Goal: Information Seeking & Learning: Learn about a topic

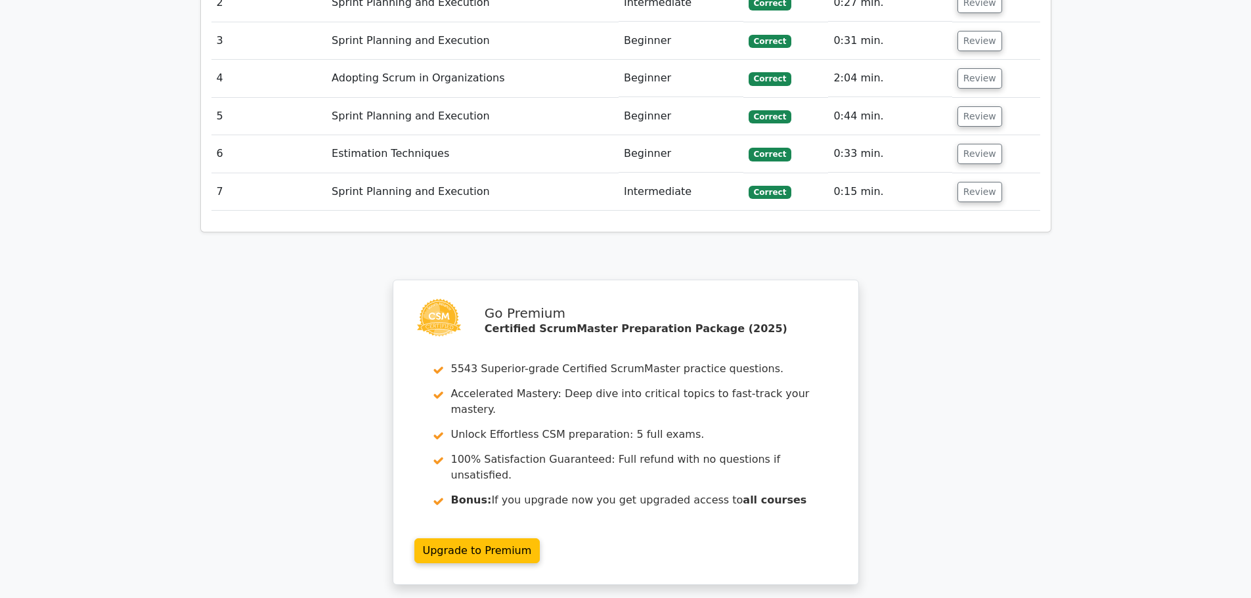
scroll to position [1805, 0]
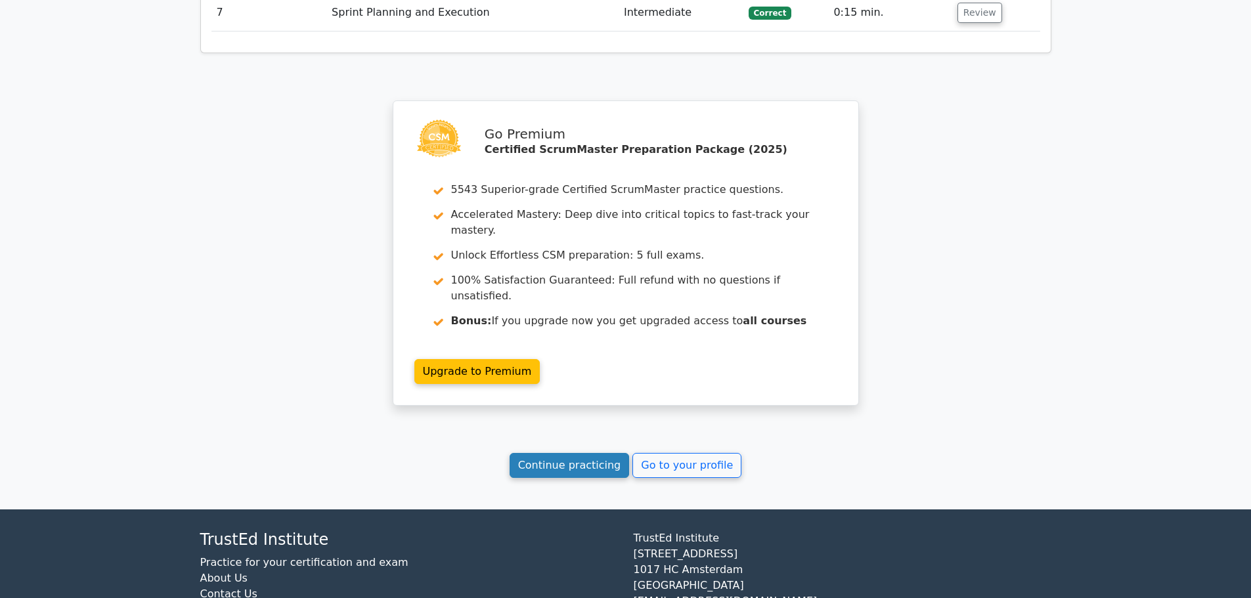
click at [579, 453] on link "Continue practicing" at bounding box center [570, 465] width 120 height 25
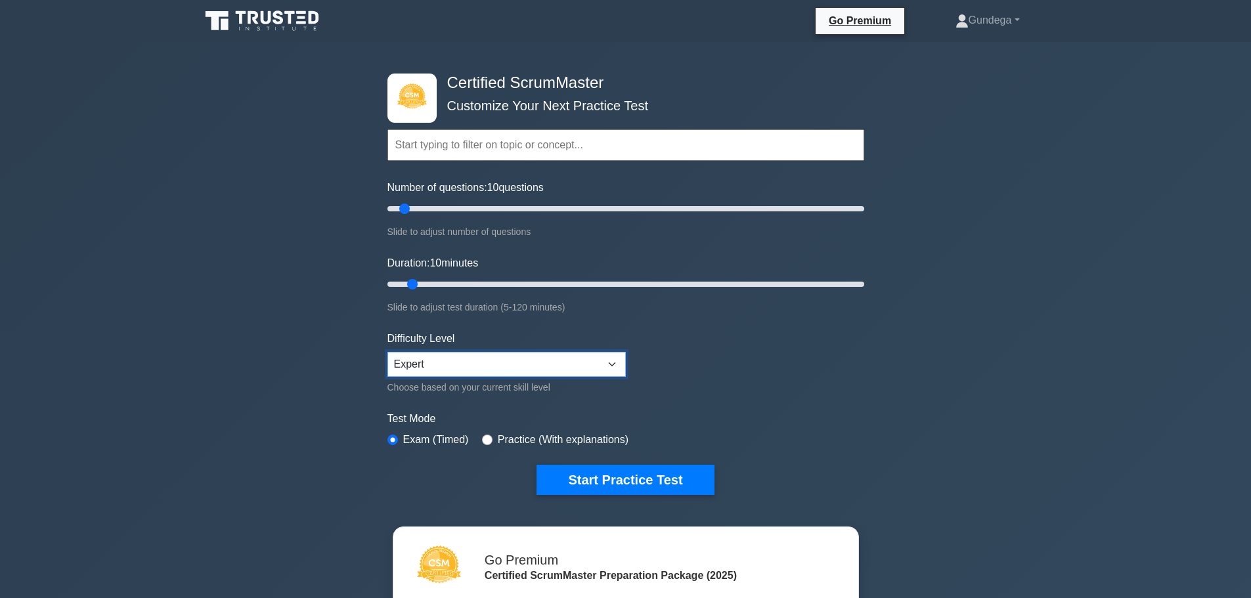
click at [444, 357] on select "Beginner Intermediate Expert" at bounding box center [506, 364] width 238 height 25
select select "intermediate"
click at [387, 352] on select "Beginner Intermediate Expert" at bounding box center [506, 364] width 238 height 25
click at [448, 362] on select "Beginner Intermediate Expert" at bounding box center [506, 364] width 238 height 25
click at [387, 352] on select "Beginner Intermediate Expert" at bounding box center [506, 364] width 238 height 25
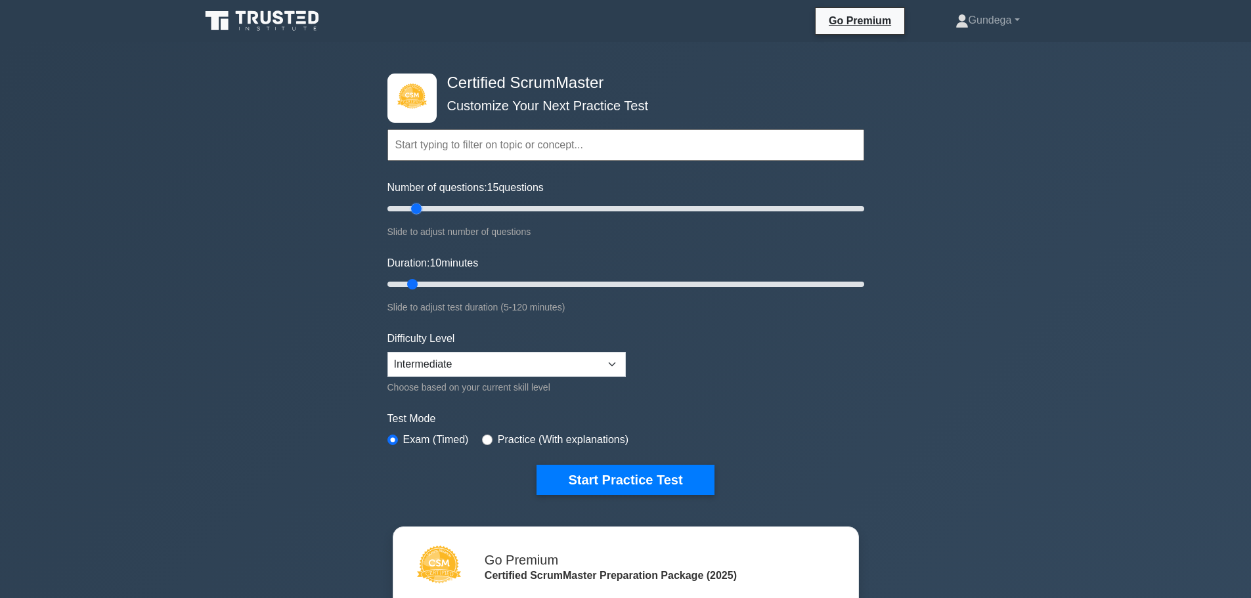
drag, startPoint x: 403, startPoint y: 206, endPoint x: 412, endPoint y: 209, distance: 8.9
type input "15"
click at [412, 209] on input "Number of questions: 15 questions" at bounding box center [625, 209] width 477 height 16
drag, startPoint x: 412, startPoint y: 280, endPoint x: 423, endPoint y: 282, distance: 11.3
type input "15"
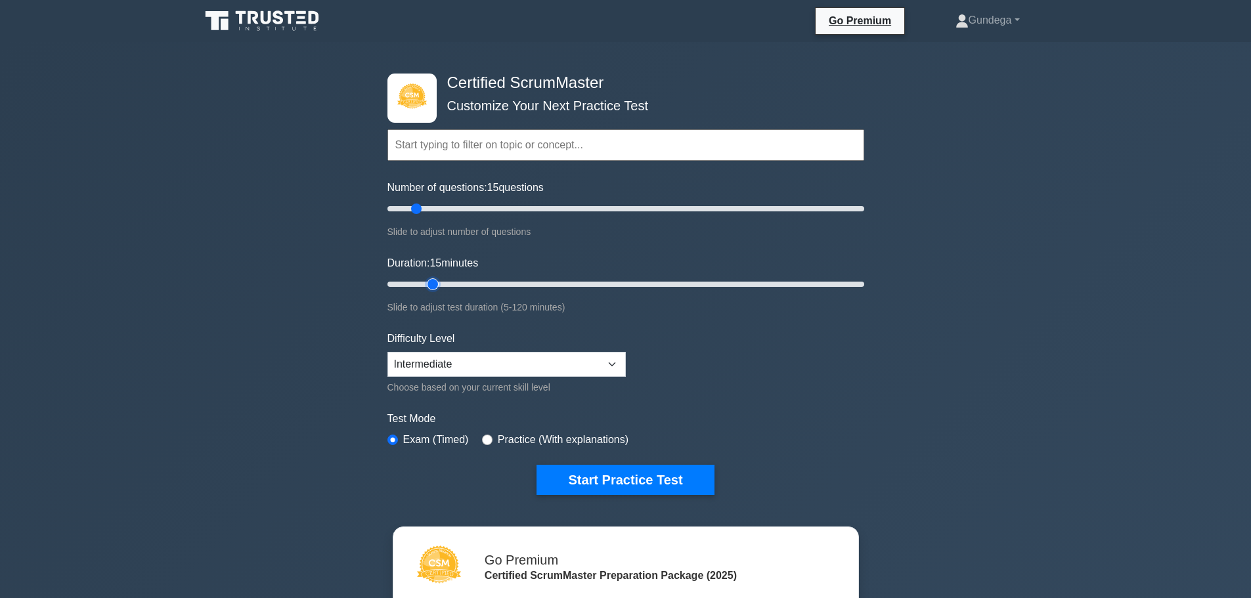
click at [423, 282] on input "Duration: 15 minutes" at bounding box center [625, 285] width 477 height 16
click at [623, 477] on button "Start Practice Test" at bounding box center [625, 480] width 177 height 30
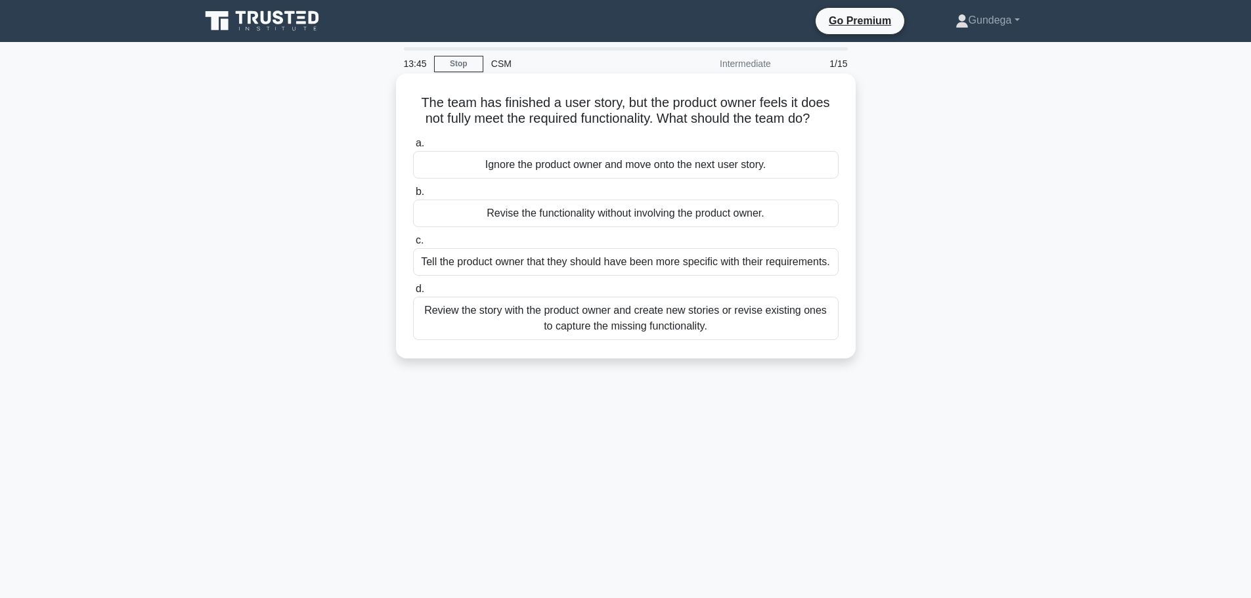
click at [720, 316] on div "Review the story with the product owner and create new stories or revise existi…" at bounding box center [626, 318] width 426 height 43
click at [413, 294] on input "d. Review the story with the product owner and create new stories or revise exi…" at bounding box center [413, 289] width 0 height 9
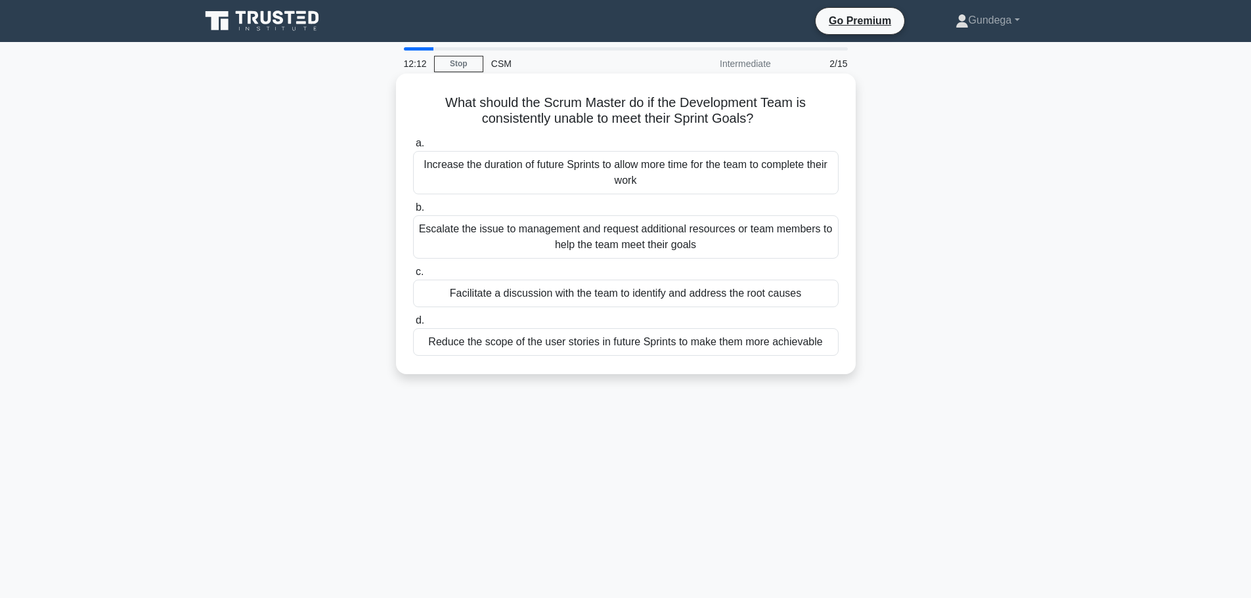
click at [790, 290] on div "Facilitate a discussion with the team to identify and address the root causes" at bounding box center [626, 294] width 426 height 28
click at [413, 277] on input "c. Facilitate a discussion with the team to identify and address the root causes" at bounding box center [413, 272] width 0 height 9
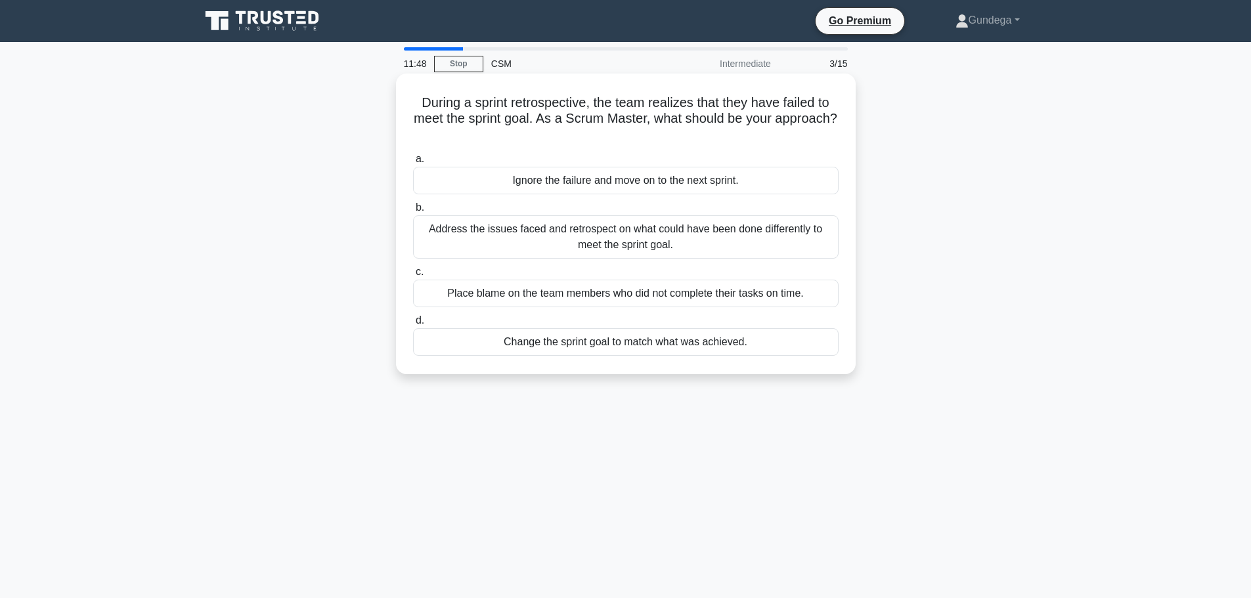
click at [692, 236] on div "Address the issues faced and retrospect on what could have been done differentl…" at bounding box center [626, 236] width 426 height 43
click at [413, 212] on input "b. Address the issues faced and retrospect on what could have been done differe…" at bounding box center [413, 208] width 0 height 9
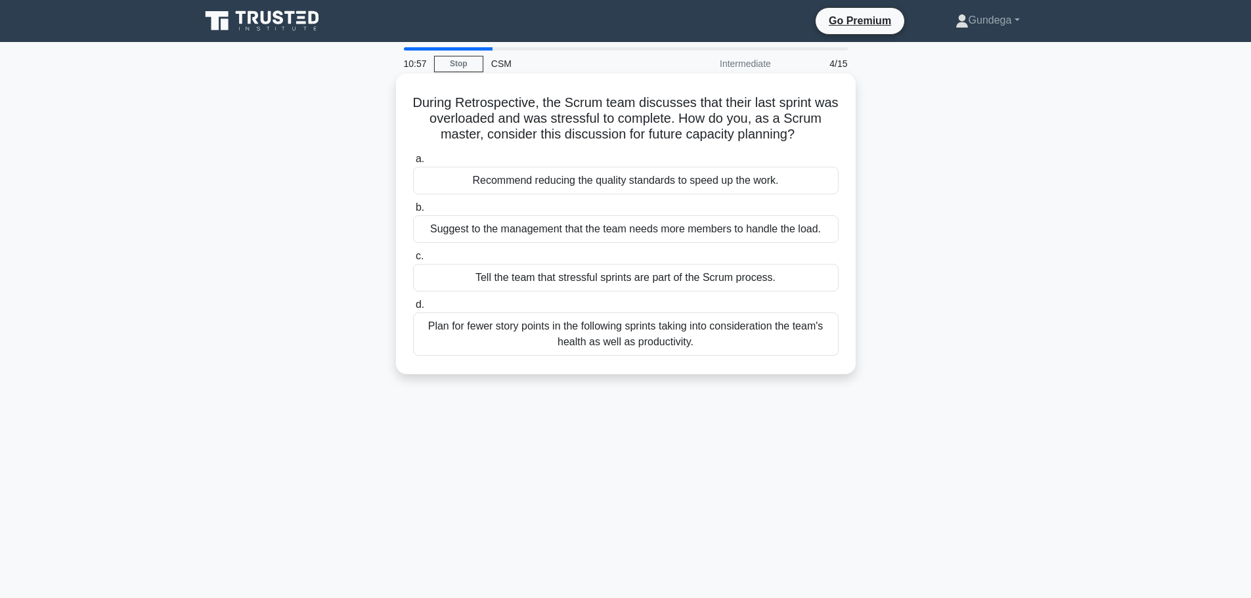
click at [740, 328] on div "Plan for fewer story points in the following sprints taking into consideration …" at bounding box center [626, 334] width 426 height 43
click at [413, 309] on input "d. Plan for fewer story points in the following sprints taking into considerati…" at bounding box center [413, 305] width 0 height 9
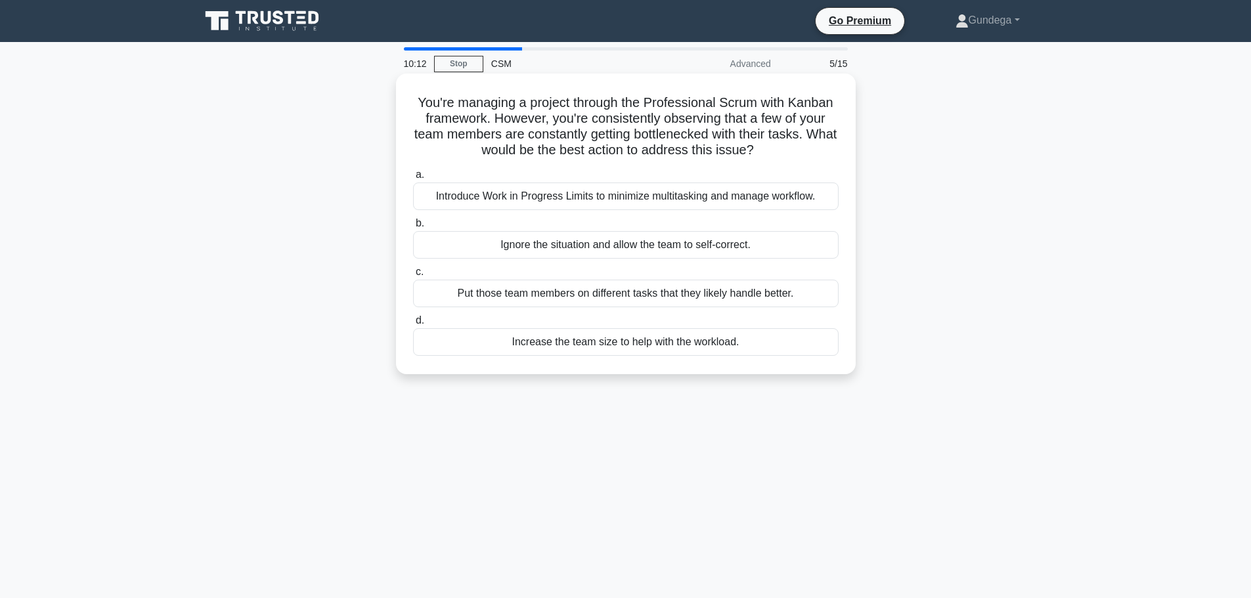
drag, startPoint x: 501, startPoint y: 121, endPoint x: 833, endPoint y: 153, distance: 333.2
click at [833, 153] on h5 "You're managing a project through the Professional Scrum with Kanban framework.…" at bounding box center [626, 127] width 428 height 64
click at [593, 199] on div "Introduce Work in Progress Limits to minimize multitasking and manage workflow." at bounding box center [626, 197] width 426 height 28
click at [413, 179] on input "a. Introduce Work in Progress Limits to minimize multitasking and manage workfl…" at bounding box center [413, 175] width 0 height 9
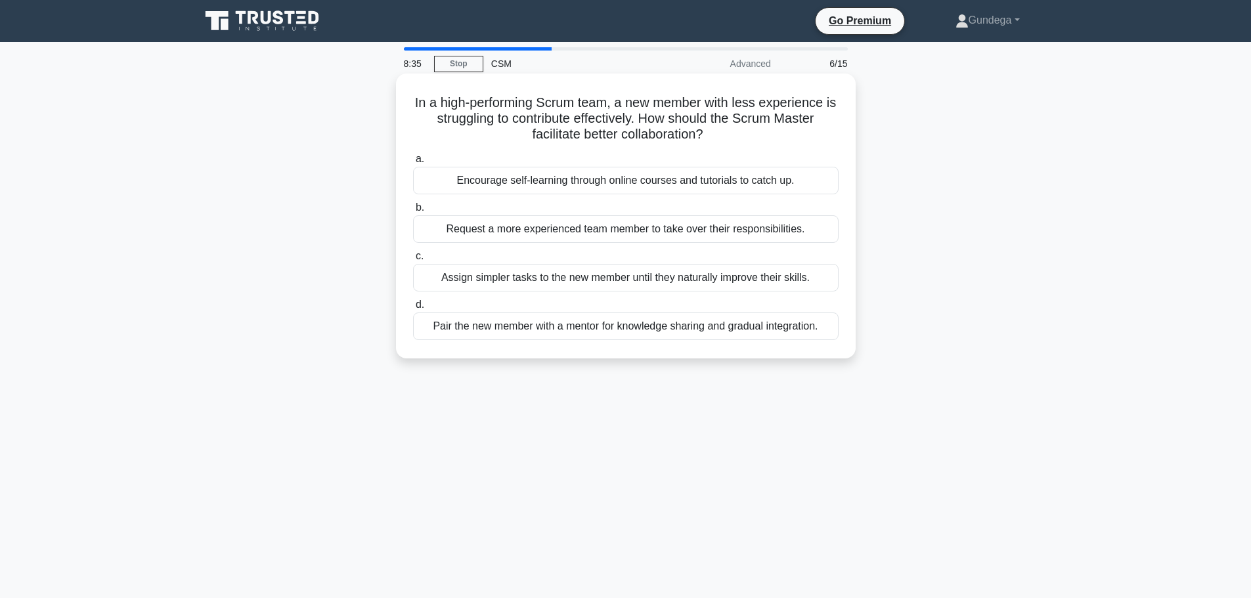
click at [777, 278] on div "Assign simpler tasks to the new member until they naturally improve their skill…" at bounding box center [626, 278] width 426 height 28
click at [413, 261] on input "c. Assign simpler tasks to the new member until they naturally improve their sk…" at bounding box center [413, 256] width 0 height 9
click at [601, 280] on div "Suggest a voting system where each member can vote on story priority." at bounding box center [626, 278] width 426 height 28
click at [413, 261] on input "c. Suggest a voting system where each member can vote on story priority." at bounding box center [413, 256] width 0 height 9
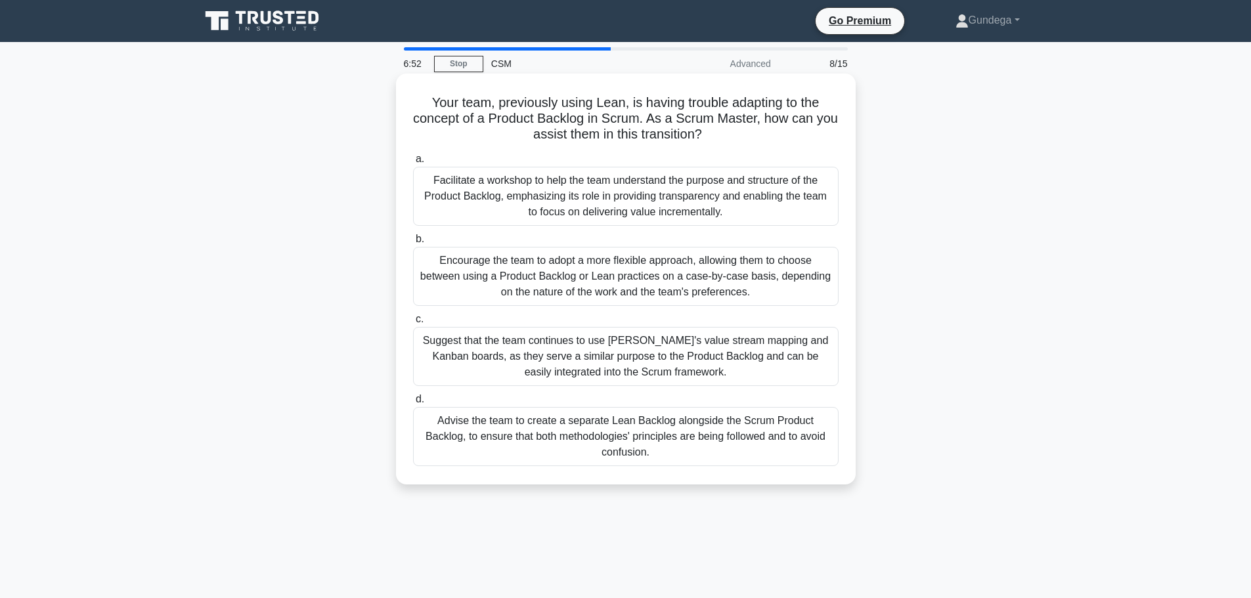
click at [759, 187] on div "Facilitate a workshop to help the team understand the purpose and structure of …" at bounding box center [626, 196] width 426 height 59
click at [413, 164] on input "a. Facilitate a workshop to help the team understand the purpose and structure …" at bounding box center [413, 159] width 0 height 9
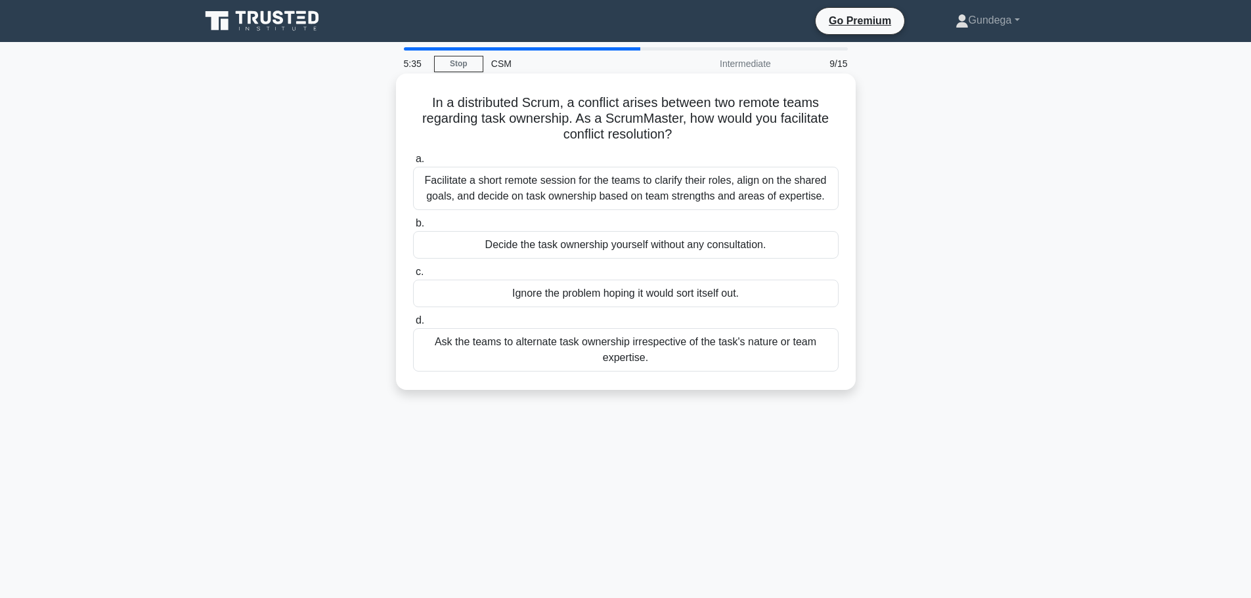
click at [787, 196] on div "Facilitate a short remote session for the teams to clarify their roles, align o…" at bounding box center [626, 188] width 426 height 43
click at [413, 164] on input "a. Facilitate a short remote session for the teams to clarify their roles, alig…" at bounding box center [413, 159] width 0 height 9
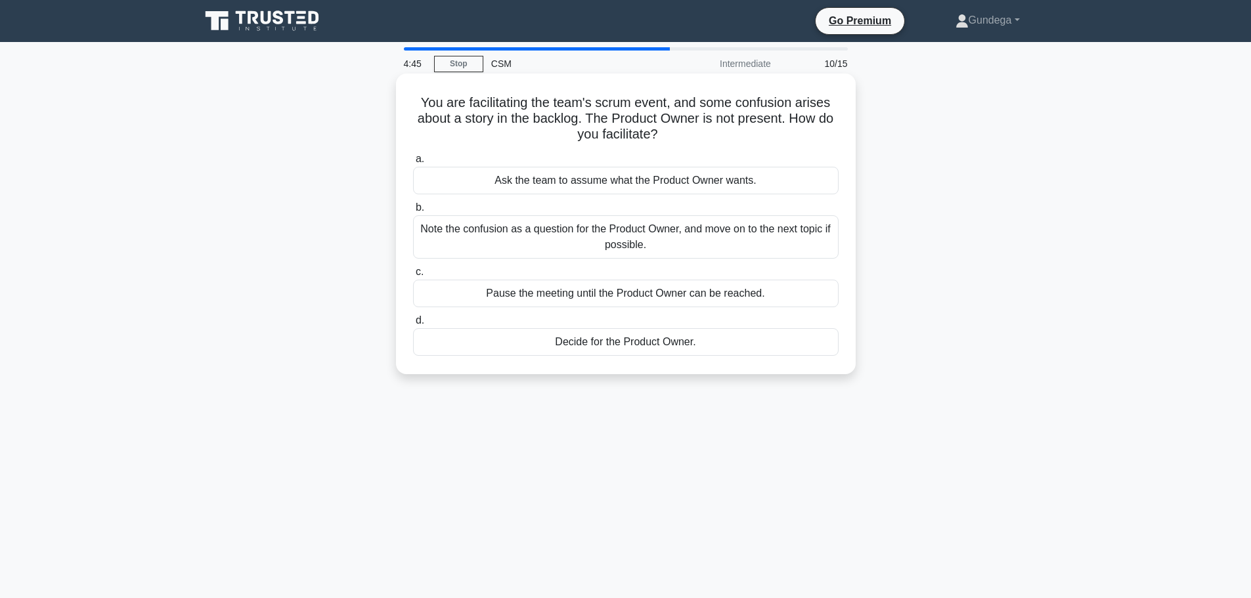
click at [726, 226] on div "Note the confusion as a question for the Product Owner, and move on to the next…" at bounding box center [626, 236] width 426 height 43
click at [413, 212] on input "b. Note the confusion as a question for the Product Owner, and move on to the n…" at bounding box center [413, 208] width 0 height 9
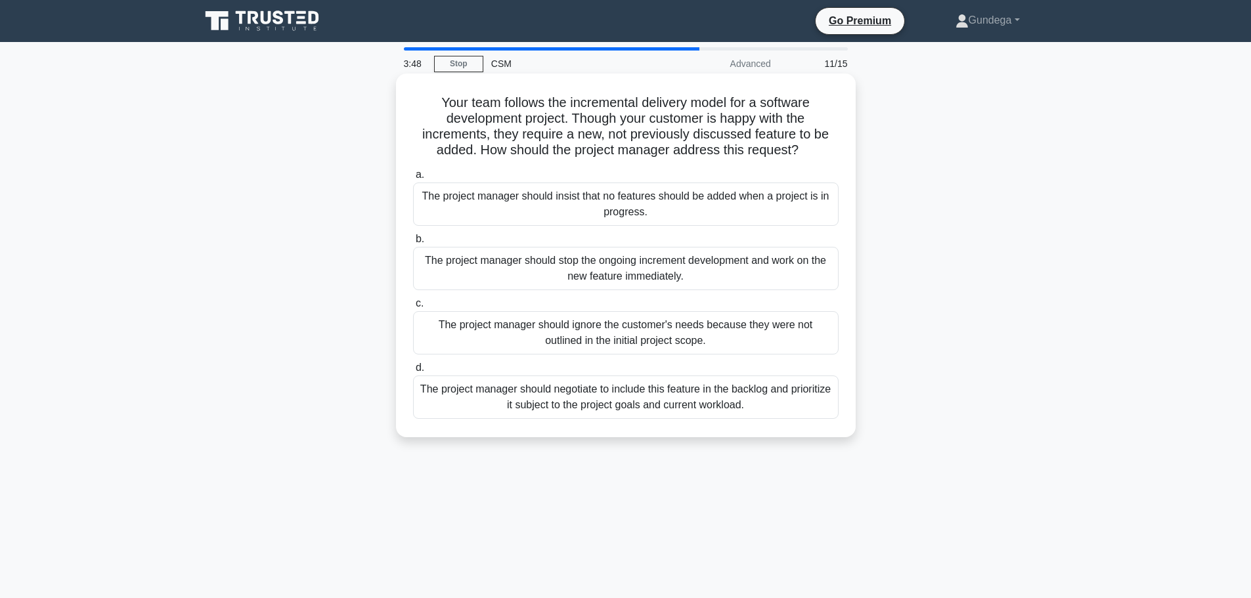
click at [658, 387] on div "The project manager should negotiate to include this feature in the backlog and…" at bounding box center [626, 397] width 426 height 43
click at [413, 372] on input "d. The project manager should negotiate to include this feature in the backlog …" at bounding box center [413, 368] width 0 height 9
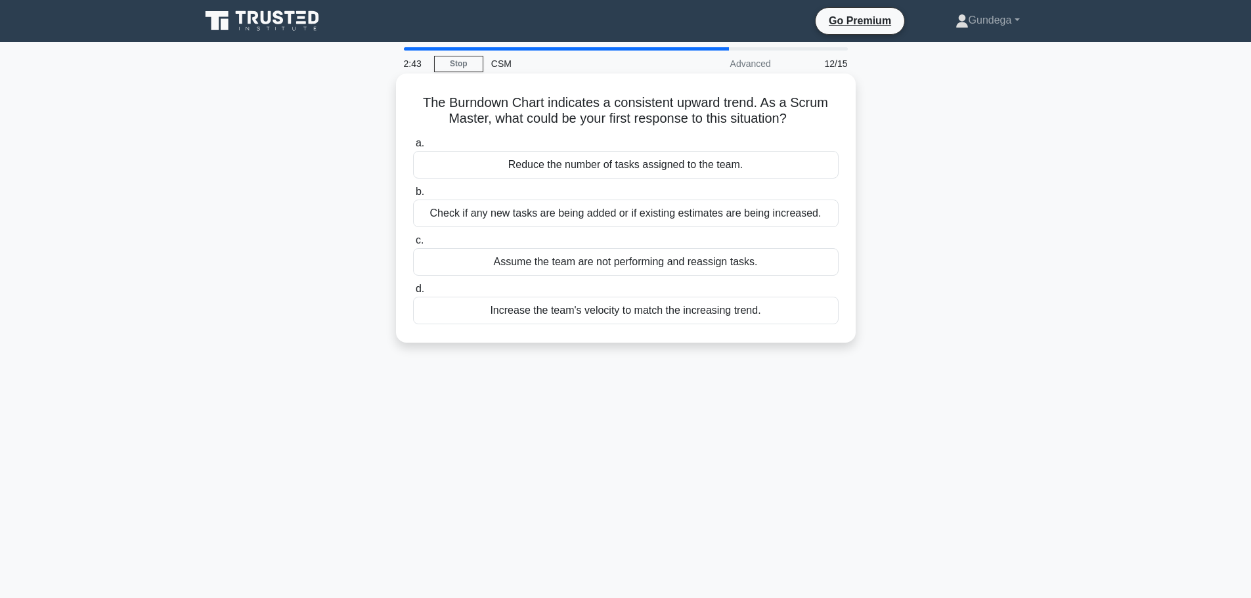
click at [718, 313] on div "Increase the team's velocity to match the increasing trend." at bounding box center [626, 311] width 426 height 28
click at [413, 294] on input "d. Increase the team's velocity to match the increasing trend." at bounding box center [413, 289] width 0 height 9
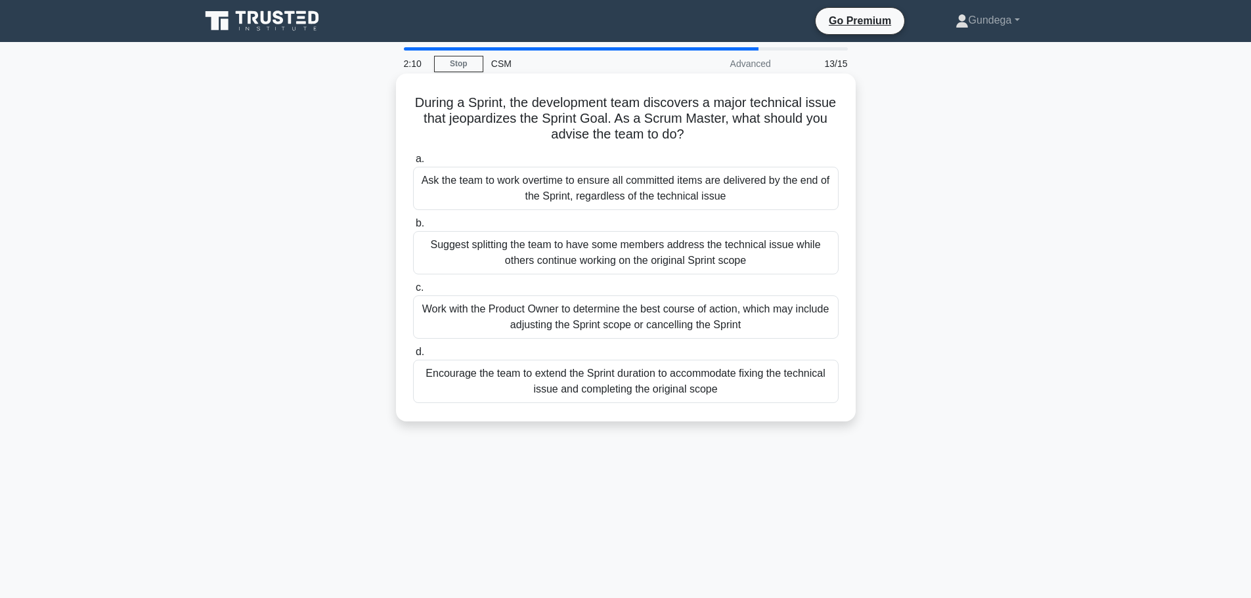
click at [746, 321] on div "Work with the Product Owner to determine the best course of action, which may i…" at bounding box center [626, 317] width 426 height 43
click at [413, 292] on input "c. Work with the Product Owner to determine the best course of action, which ma…" at bounding box center [413, 288] width 0 height 9
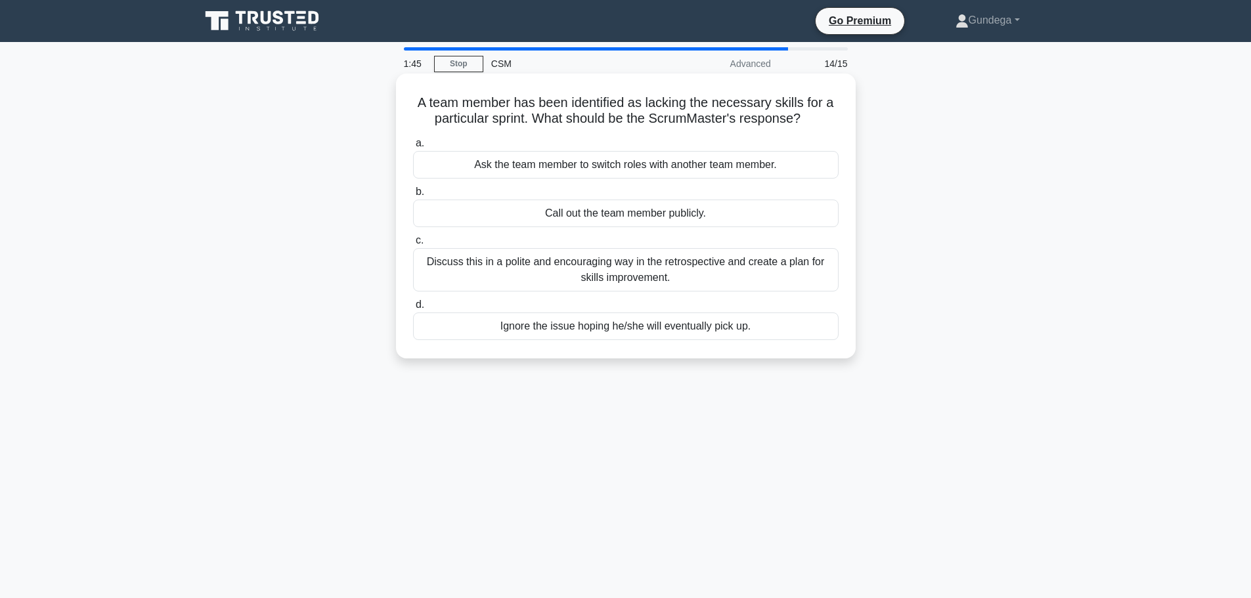
click at [661, 282] on div "Discuss this in a polite and encouraging way in the retrospective and create a …" at bounding box center [626, 269] width 426 height 43
click at [413, 245] on input "c. Discuss this in a polite and encouraging way in the retrospective and create…" at bounding box center [413, 240] width 0 height 9
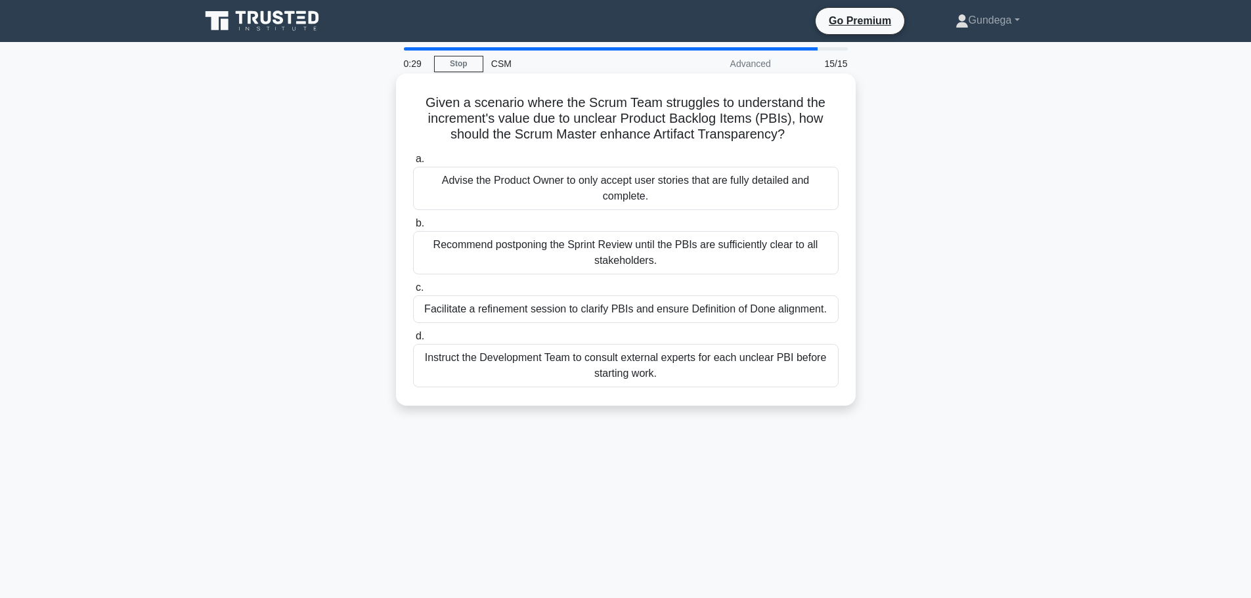
click at [763, 183] on div "Advise the Product Owner to only accept user stories that are fully detailed an…" at bounding box center [626, 188] width 426 height 43
click at [413, 164] on input "a. Advise the Product Owner to only accept user stories that are fully detailed…" at bounding box center [413, 159] width 0 height 9
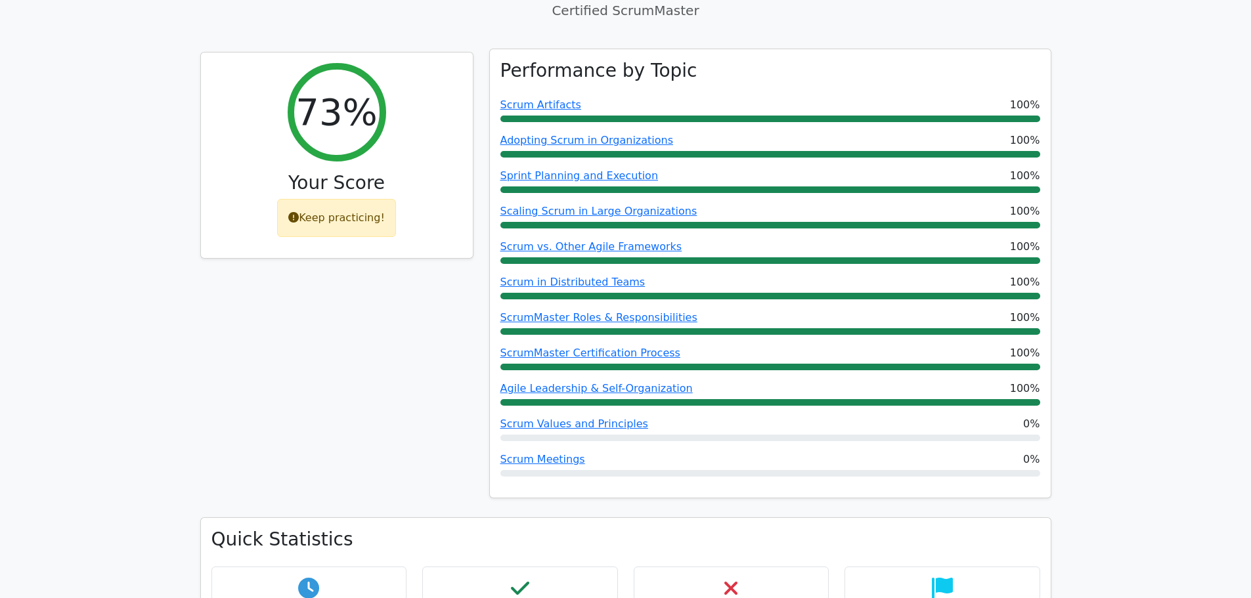
scroll to position [394, 0]
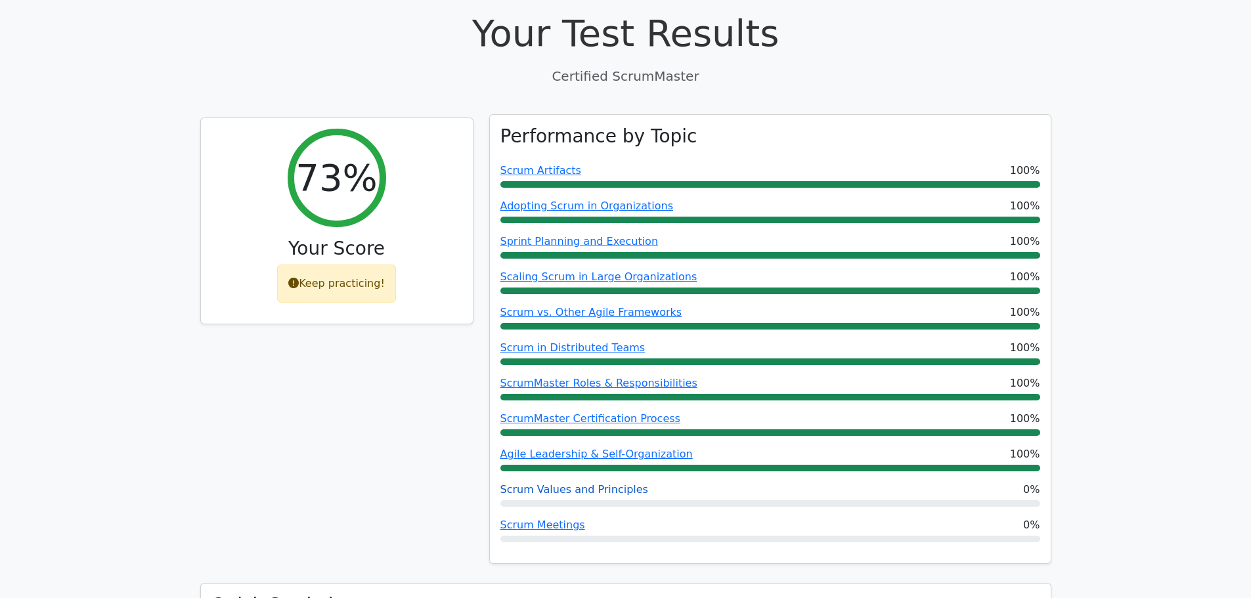
click at [576, 483] on link "Scrum Values and Principles" at bounding box center [574, 489] width 148 height 12
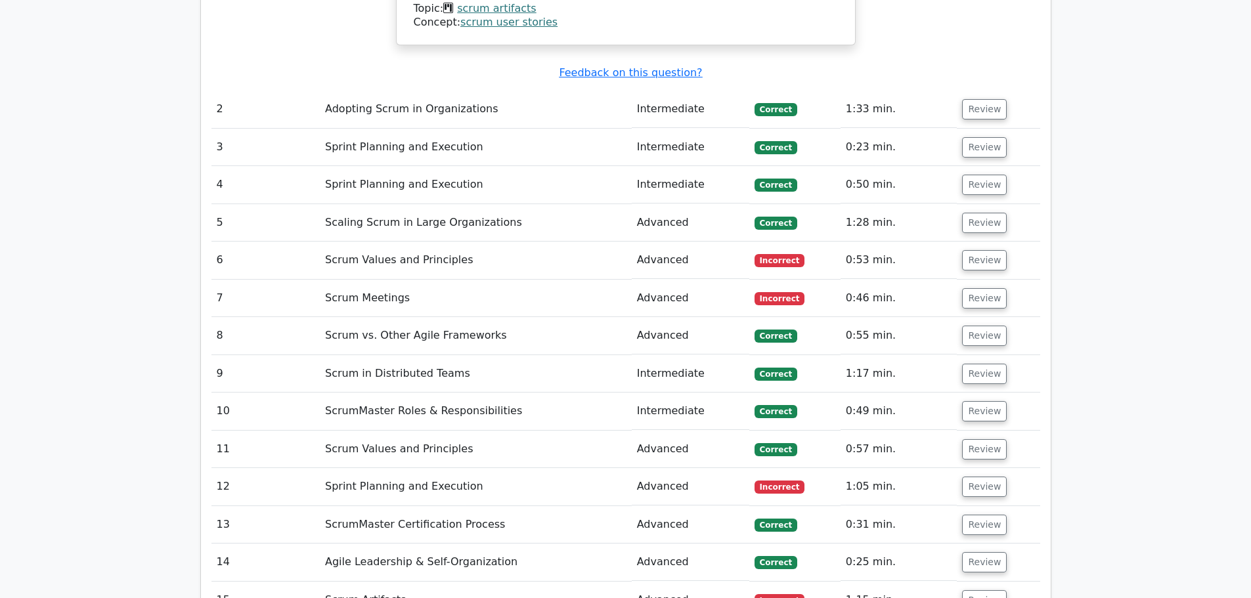
scroll to position [1708, 0]
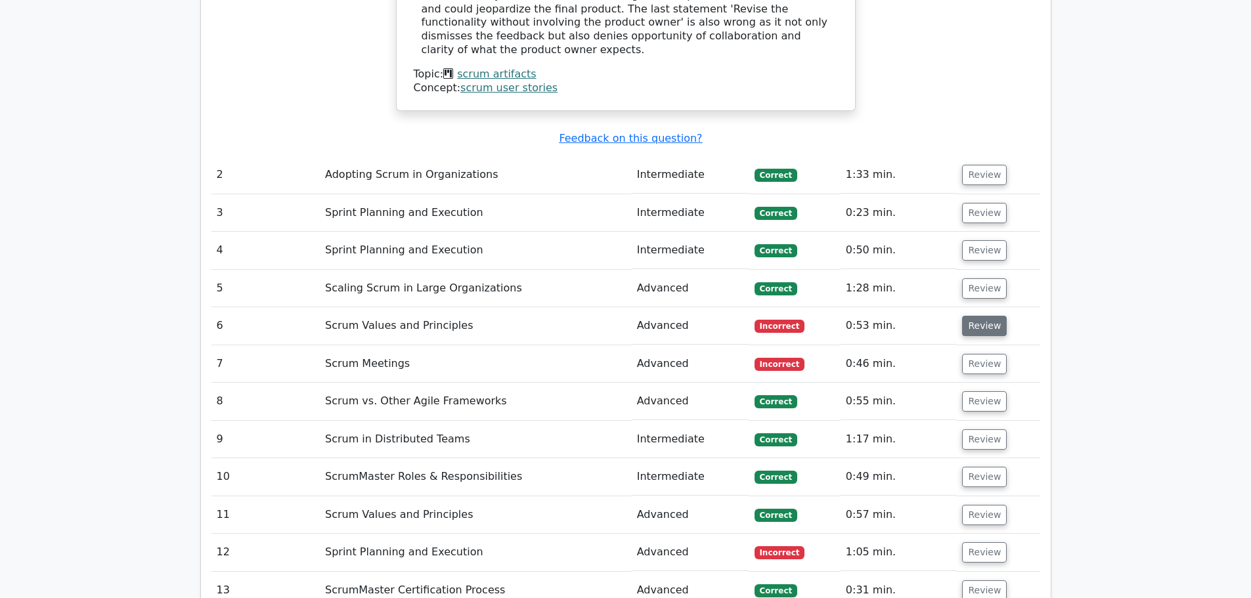
click at [982, 316] on button "Review" at bounding box center [984, 326] width 45 height 20
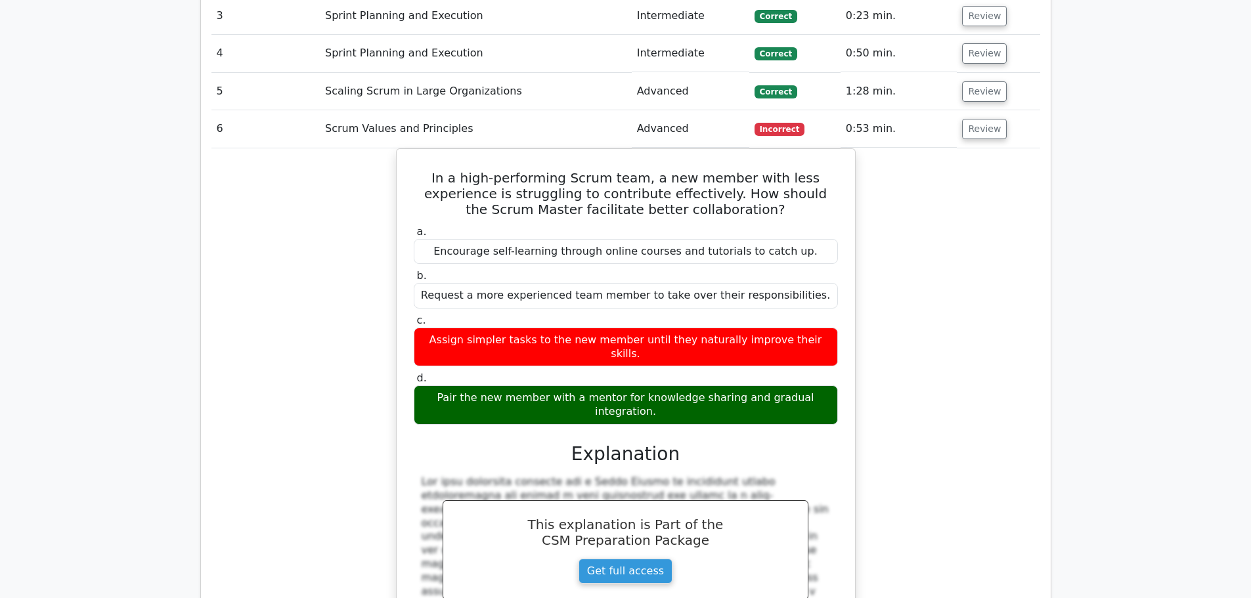
scroll to position [2167, 0]
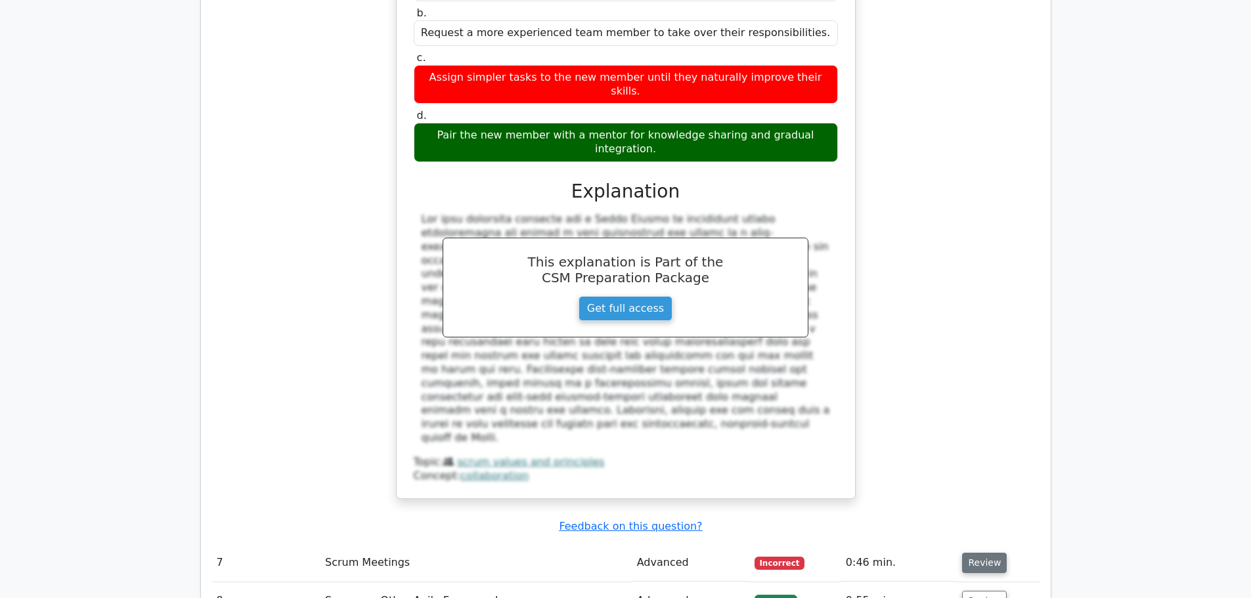
click at [988, 553] on button "Review" at bounding box center [984, 563] width 45 height 20
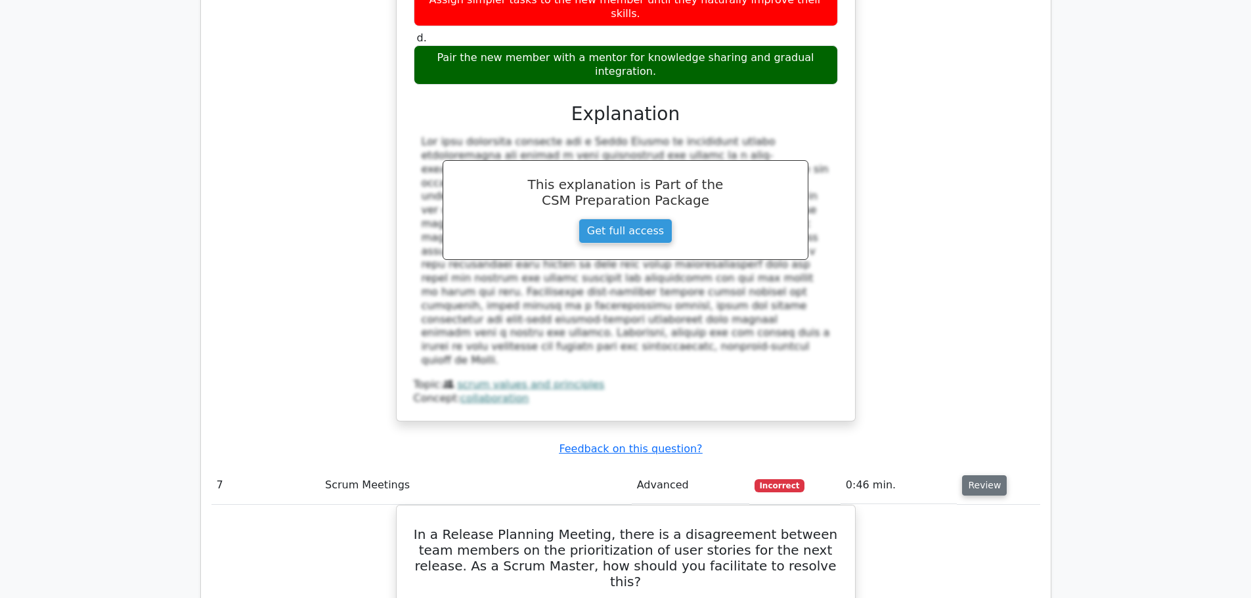
scroll to position [2364, 0]
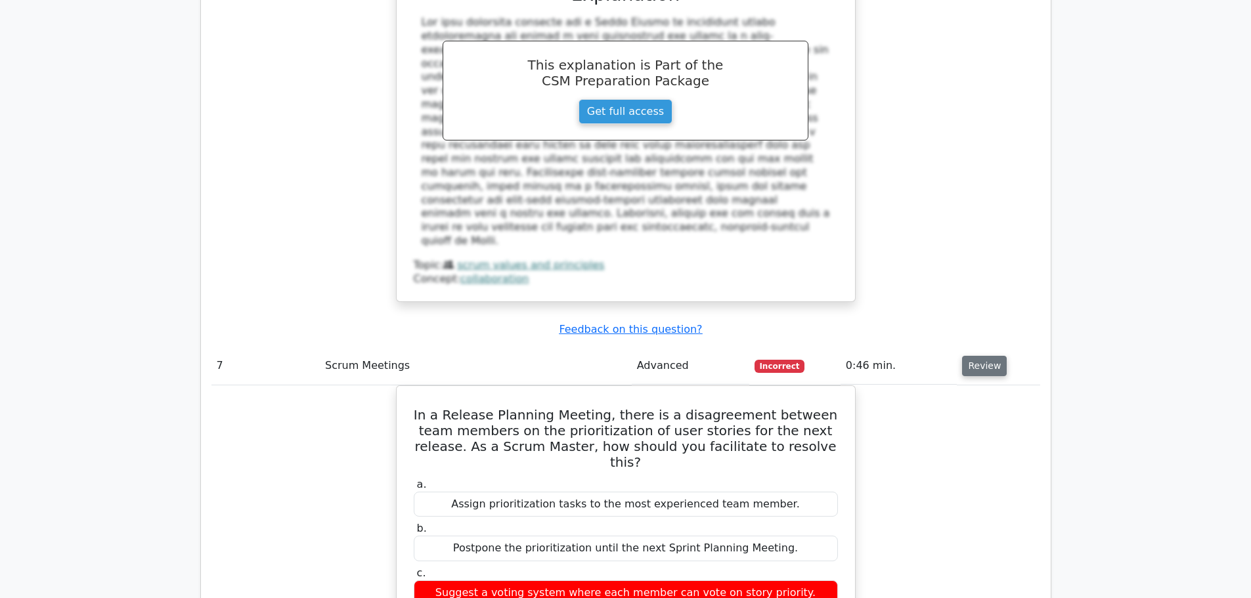
click at [967, 356] on button "Review" at bounding box center [984, 366] width 45 height 20
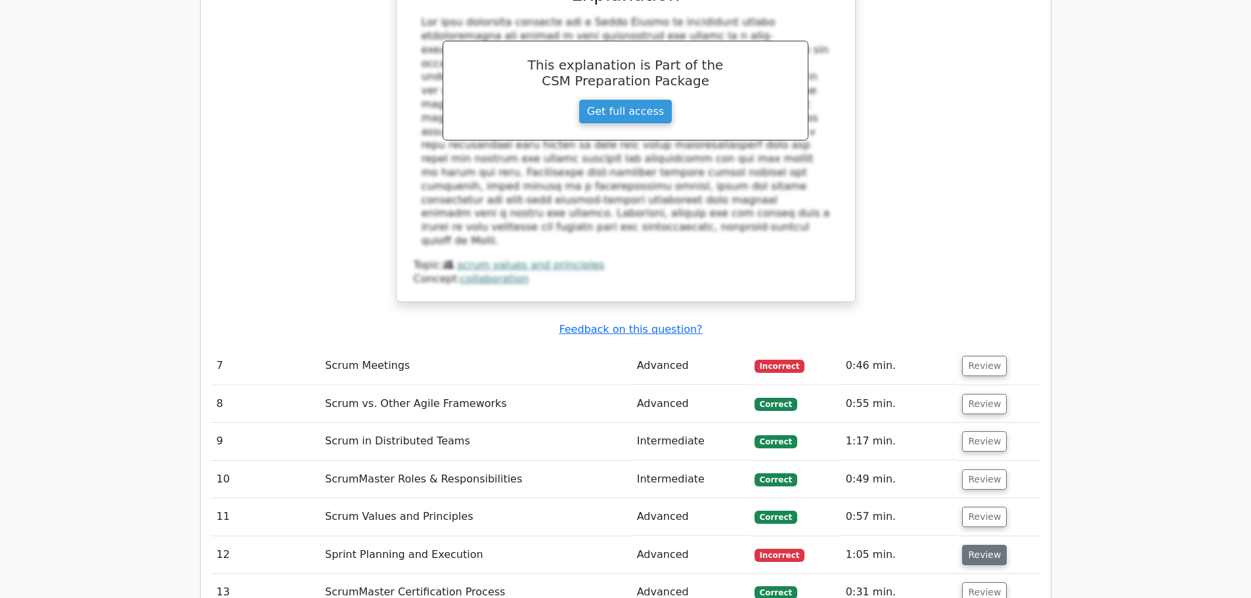
click at [981, 545] on button "Review" at bounding box center [984, 555] width 45 height 20
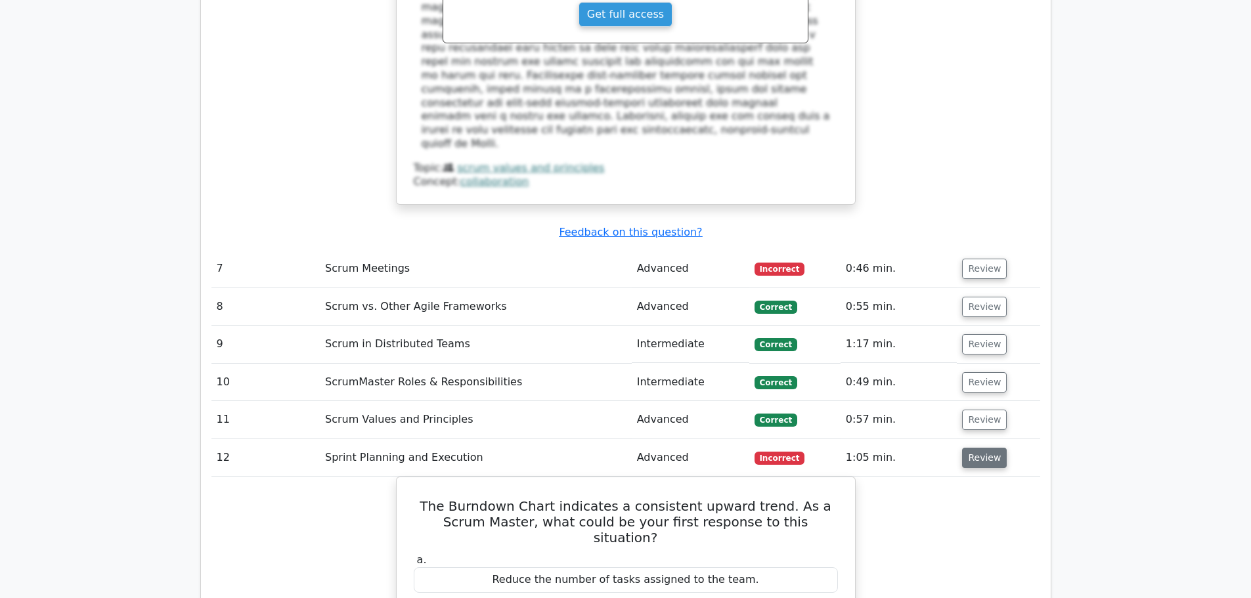
scroll to position [2561, 0]
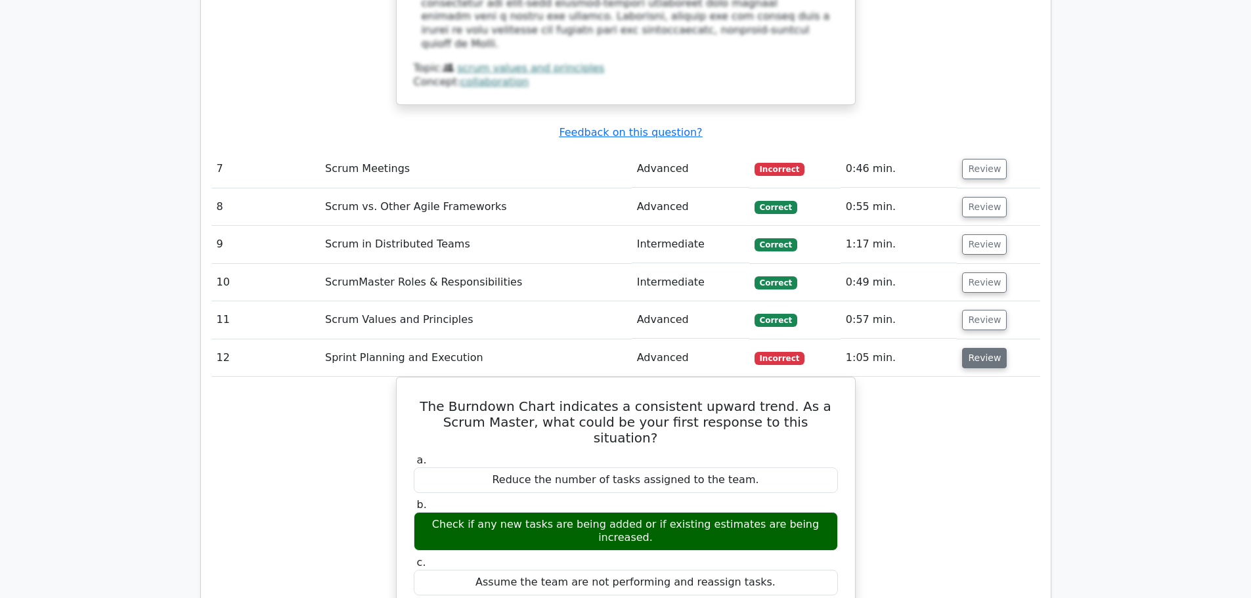
click at [990, 348] on button "Review" at bounding box center [984, 358] width 45 height 20
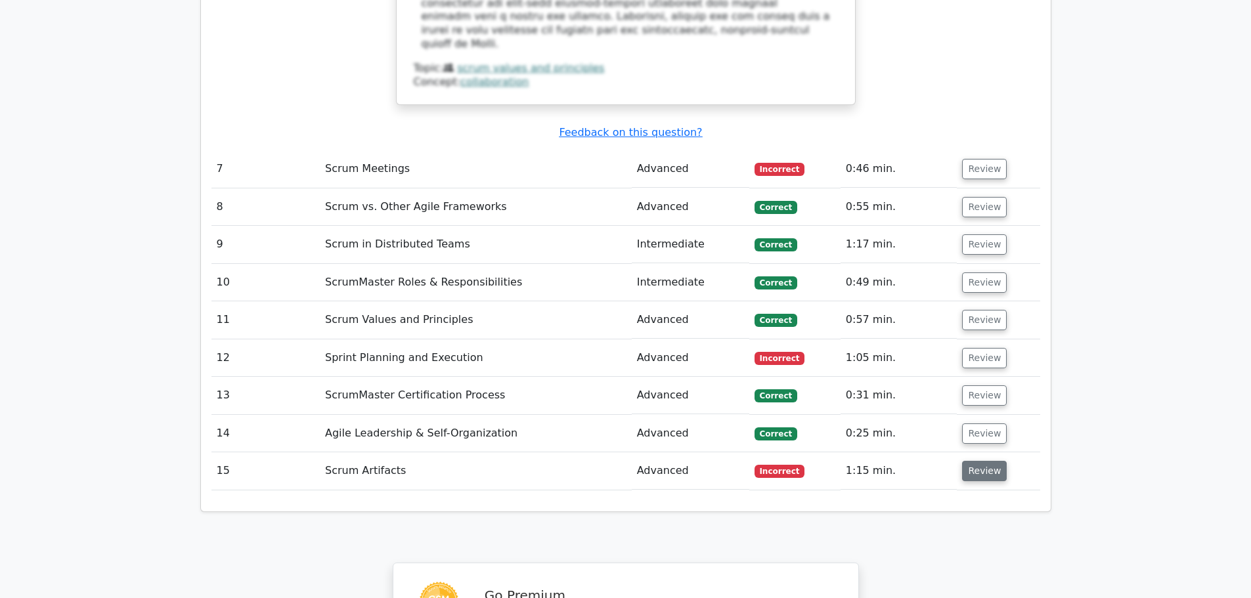
click at [983, 461] on button "Review" at bounding box center [984, 471] width 45 height 20
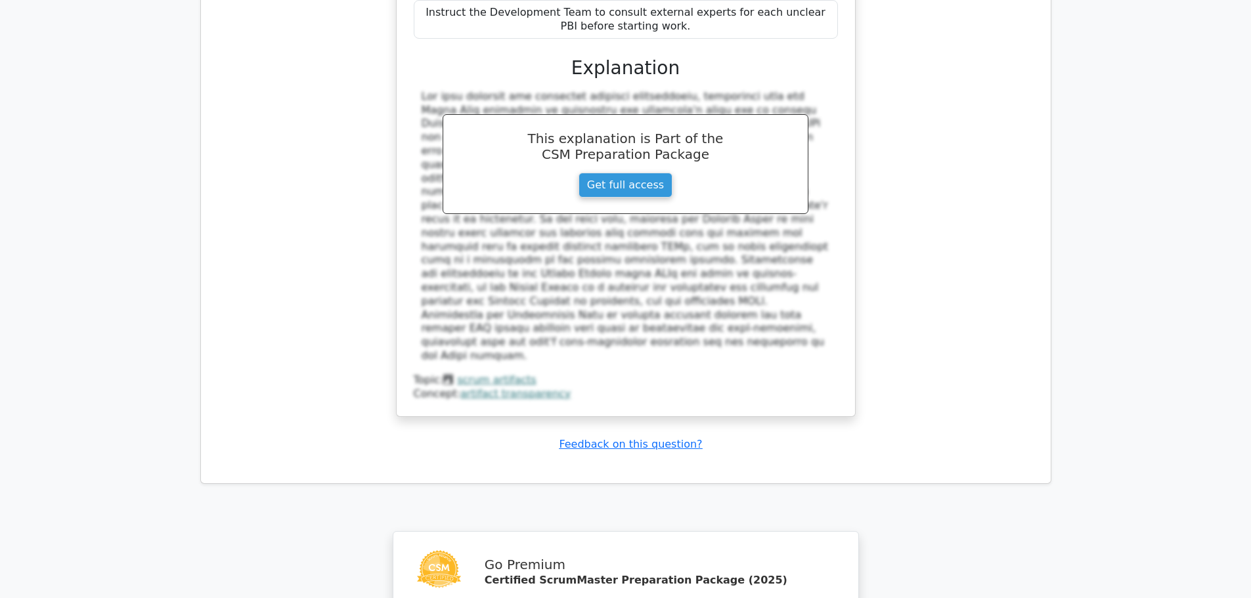
scroll to position [2679, 0]
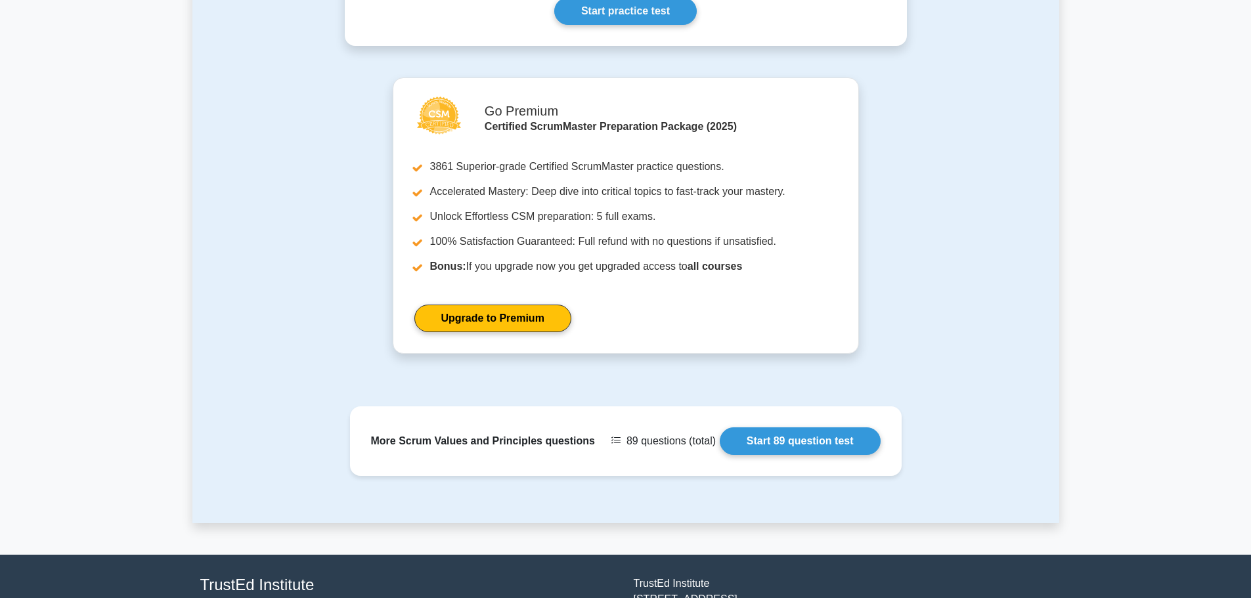
scroll to position [822, 0]
